Goal: Obtain resource: Obtain resource

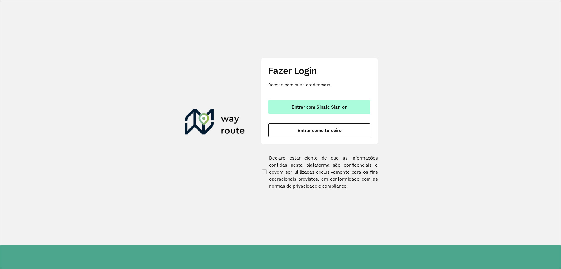
click at [320, 111] on button "Entrar com Single Sign-on" at bounding box center [319, 107] width 102 height 14
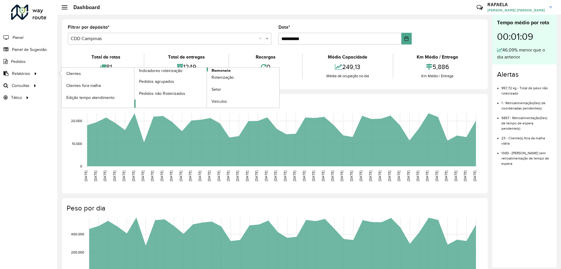
click at [231, 68] on link "Romaneio" at bounding box center [206, 88] width 145 height 40
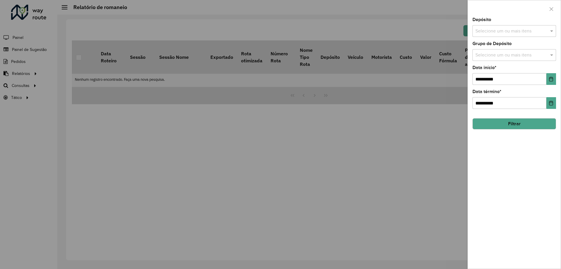
click at [504, 30] on input "text" at bounding box center [511, 31] width 75 height 7
click at [492, 67] on div "CDD Campinas" at bounding box center [514, 70] width 83 height 10
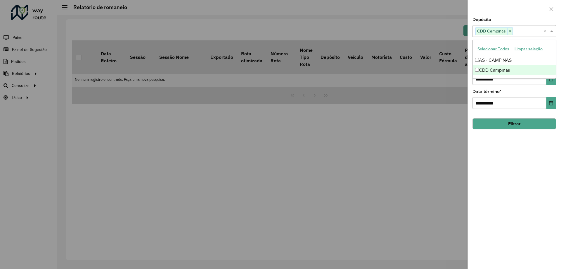
click at [513, 191] on div "**********" at bounding box center [514, 143] width 93 height 251
click at [514, 55] on input "text" at bounding box center [511, 55] width 75 height 7
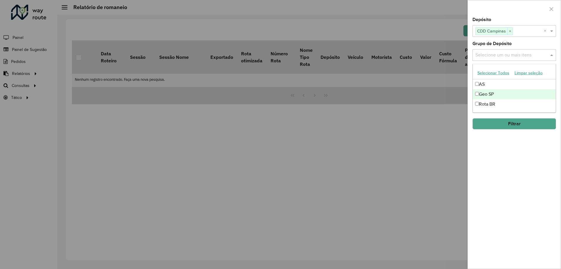
click at [491, 95] on div "Geo SP" at bounding box center [514, 94] width 83 height 10
click at [517, 142] on div "**********" at bounding box center [514, 143] width 93 height 251
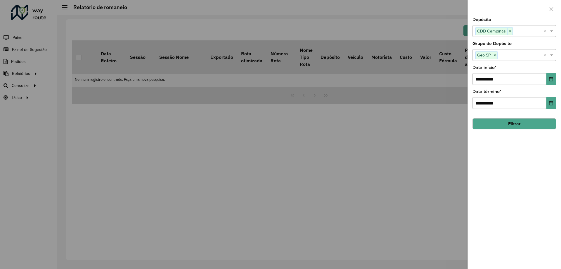
click at [522, 127] on button "Filtrar" at bounding box center [515, 123] width 84 height 11
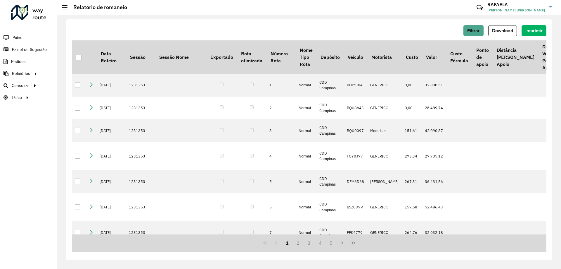
click at [453, 33] on div "Filtrar Download Imprimir" at bounding box center [309, 30] width 475 height 11
click at [484, 28] on hb-button "Filtrar" at bounding box center [475, 30] width 23 height 11
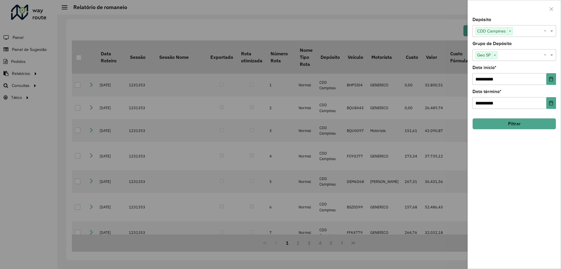
click at [479, 29] on span "CDD Campinas" at bounding box center [492, 30] width 32 height 7
click at [500, 203] on div "**********" at bounding box center [514, 143] width 93 height 251
click at [554, 56] on span at bounding box center [552, 54] width 7 height 7
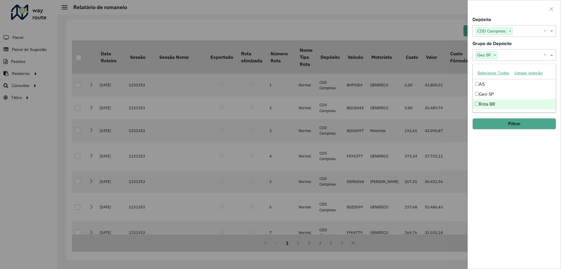
click at [458, 233] on div at bounding box center [280, 134] width 561 height 269
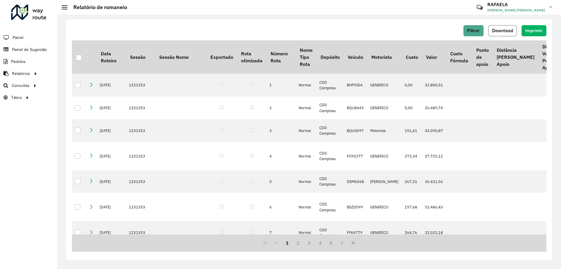
click at [505, 33] on button "Download" at bounding box center [503, 30] width 29 height 11
